Goal: Information Seeking & Learning: Learn about a topic

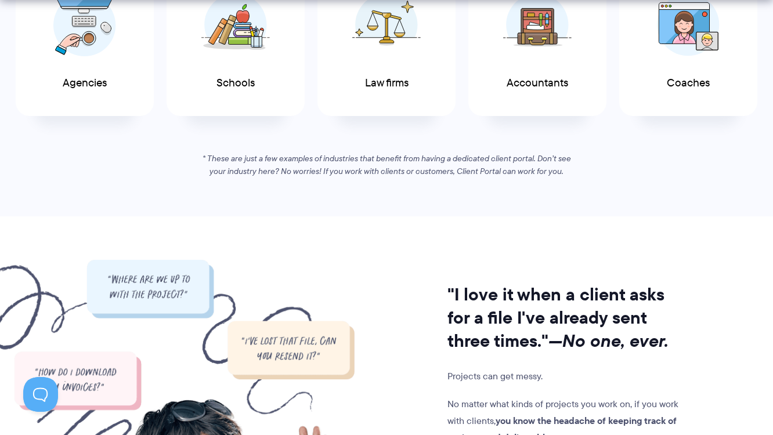
scroll to position [750, 0]
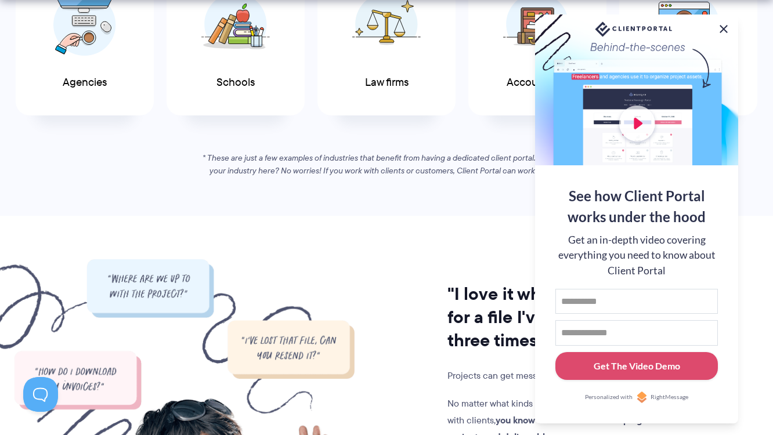
click at [727, 26] on button at bounding box center [723, 29] width 14 height 14
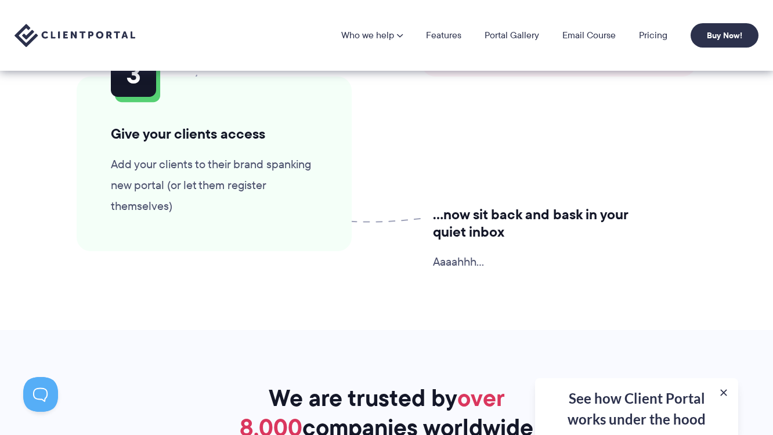
scroll to position [2992, 0]
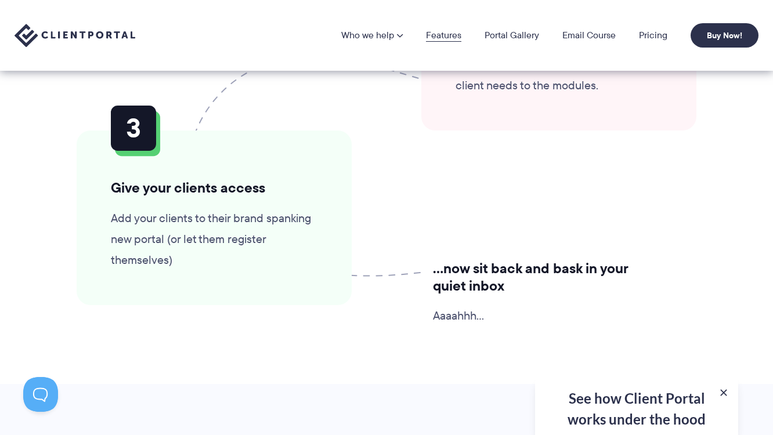
click at [450, 32] on link "Features" at bounding box center [443, 35] width 35 height 9
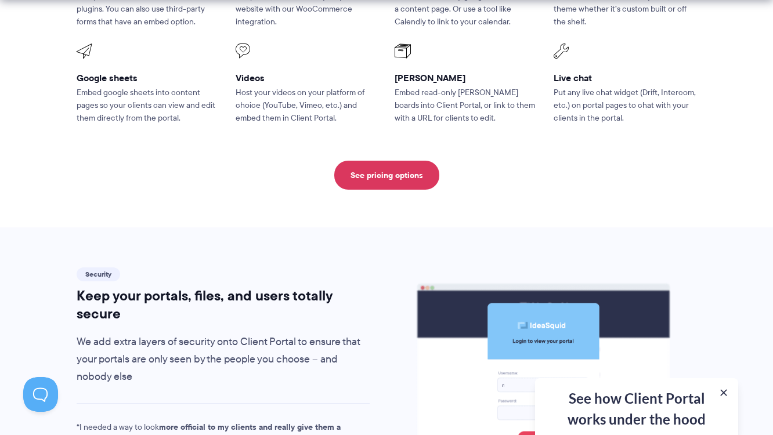
scroll to position [848, 0]
